Goal: Task Accomplishment & Management: Manage account settings

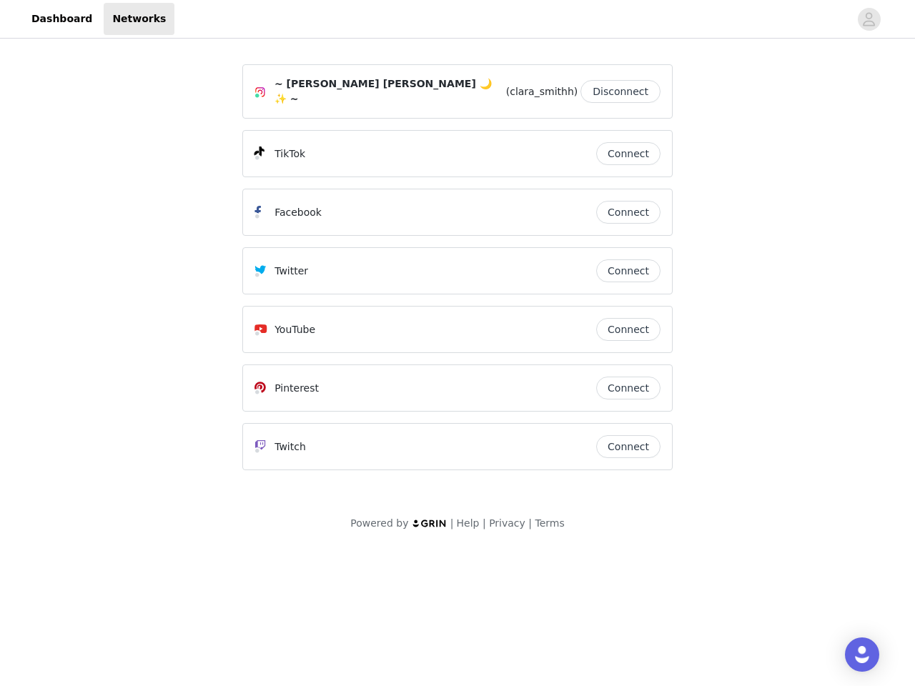
click at [458, 270] on div "Twitter" at bounding box center [426, 270] width 342 height 17
click at [458, 19] on div at bounding box center [511, 19] width 675 height 32
click at [870, 19] on icon "avatar" at bounding box center [869, 19] width 14 height 23
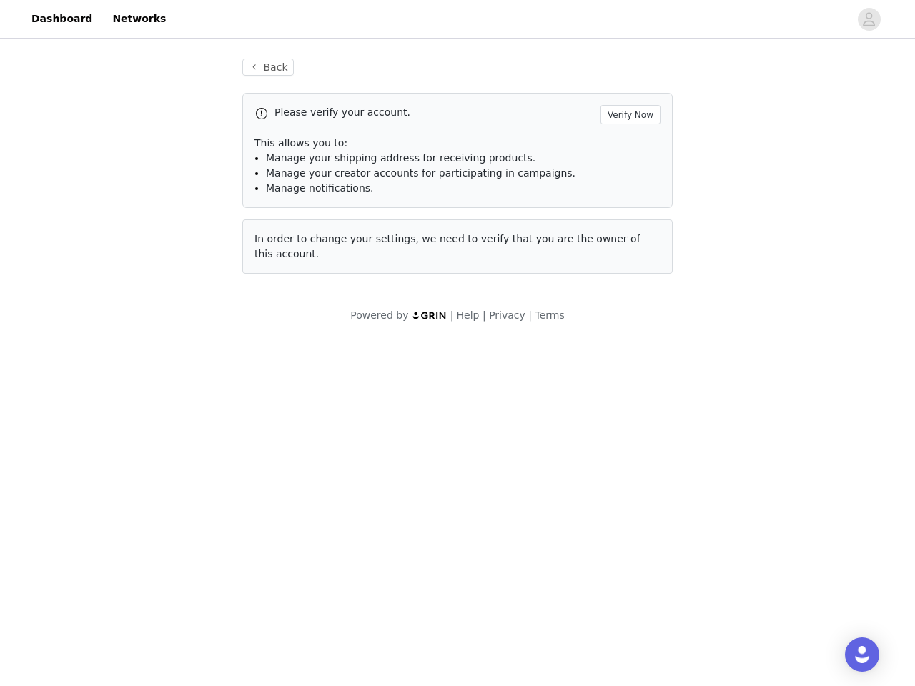
click at [624, 88] on div "Back Please verify your account. Verify Now This allows you to: Manage your shi…" at bounding box center [457, 166] width 465 height 250
click at [629, 147] on p "This allows you to:" at bounding box center [458, 143] width 406 height 15
click at [629, 205] on div "Please verify your account. Verify Now This allows you to: Manage your shipping…" at bounding box center [457, 150] width 430 height 115
